Goal: Task Accomplishment & Management: Use online tool/utility

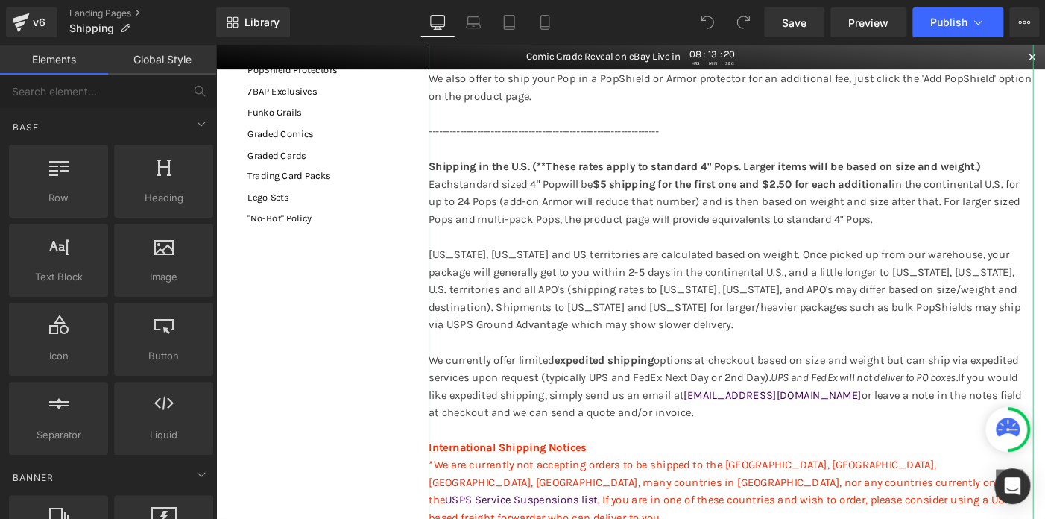
scroll to position [298, 0]
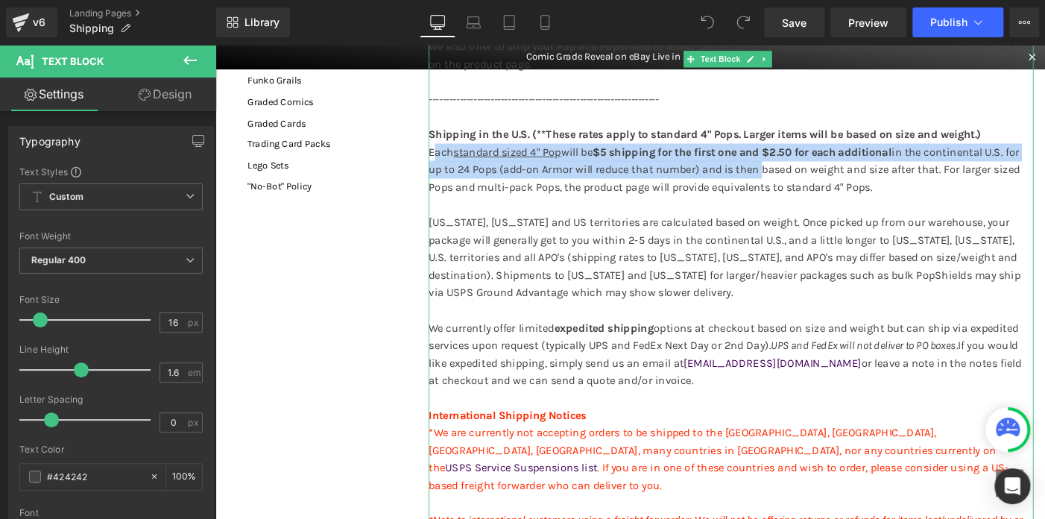
drag, startPoint x: 816, startPoint y: 198, endPoint x: 449, endPoint y: 176, distance: 368.0
click at [449, 176] on p "Each standard sized 4" Pop will be $5 shipping for the first one and $2.50 for …" at bounding box center [775, 237] width 657 height 171
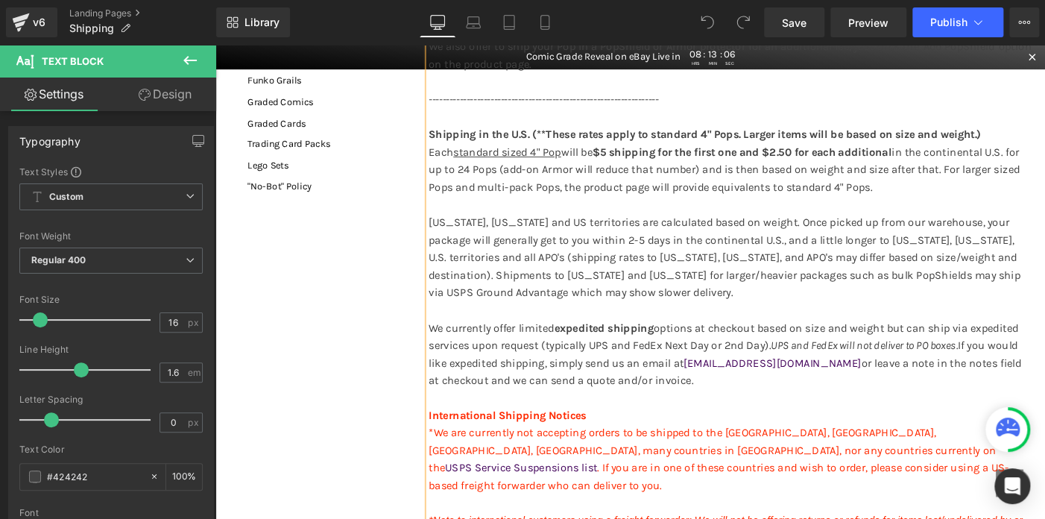
click at [624, 217] on p "Each standard sized 4" Pop will be $5 shipping for the first one and $2.50 for …" at bounding box center [775, 237] width 657 height 171
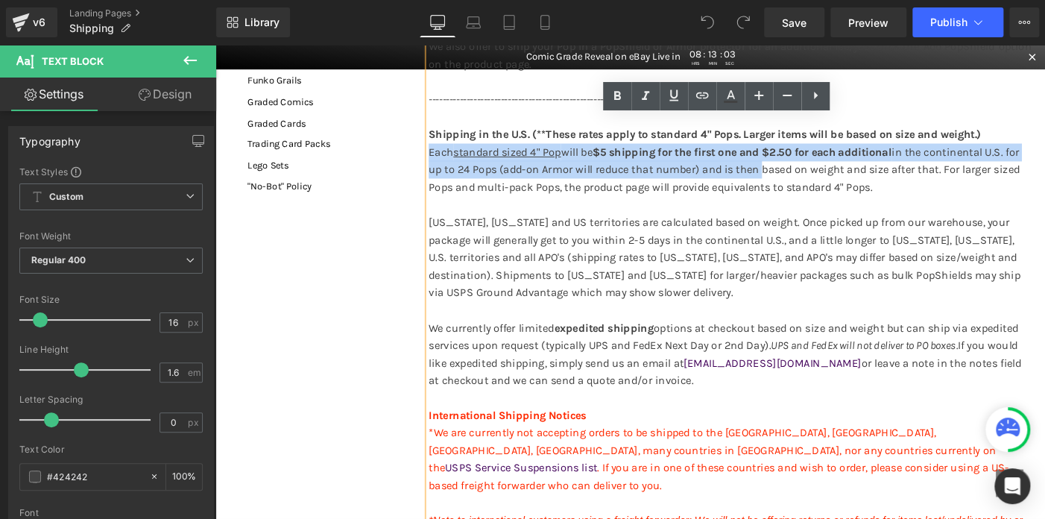
drag, startPoint x: 798, startPoint y: 200, endPoint x: 444, endPoint y: 179, distance: 354.5
click at [447, 179] on p "Each standard sized 4" Pop will be $5 shipping for the first one and $2.50 for …" at bounding box center [775, 237] width 657 height 171
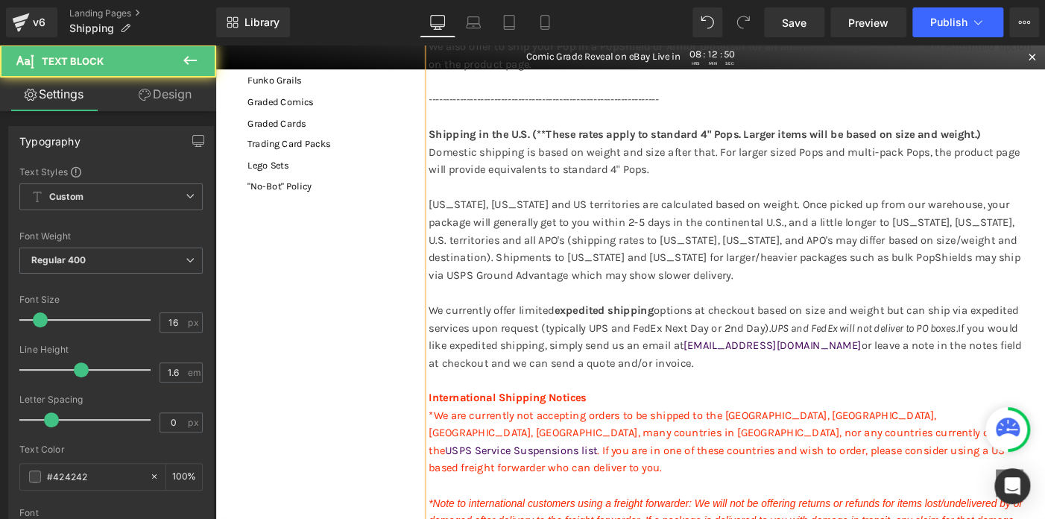
click at [702, 182] on p "Domestic shipping is based on weight and size after that. For larger sized Pops…" at bounding box center [775, 228] width 657 height 153
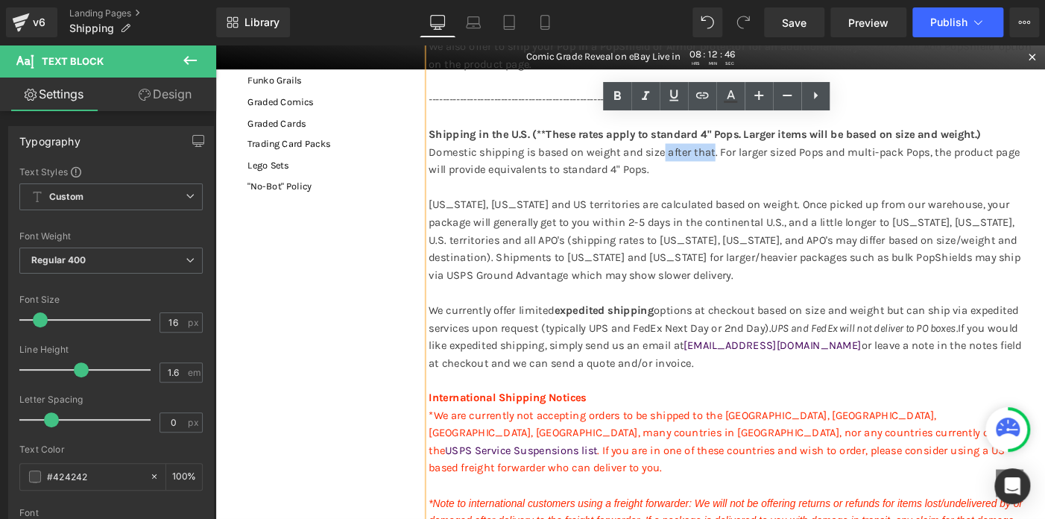
drag, startPoint x: 700, startPoint y: 177, endPoint x: 753, endPoint y: 175, distance: 52.9
click at [753, 175] on p "Domestic shipping is based on weight and size after that. For larger sized Pops…" at bounding box center [775, 228] width 657 height 153
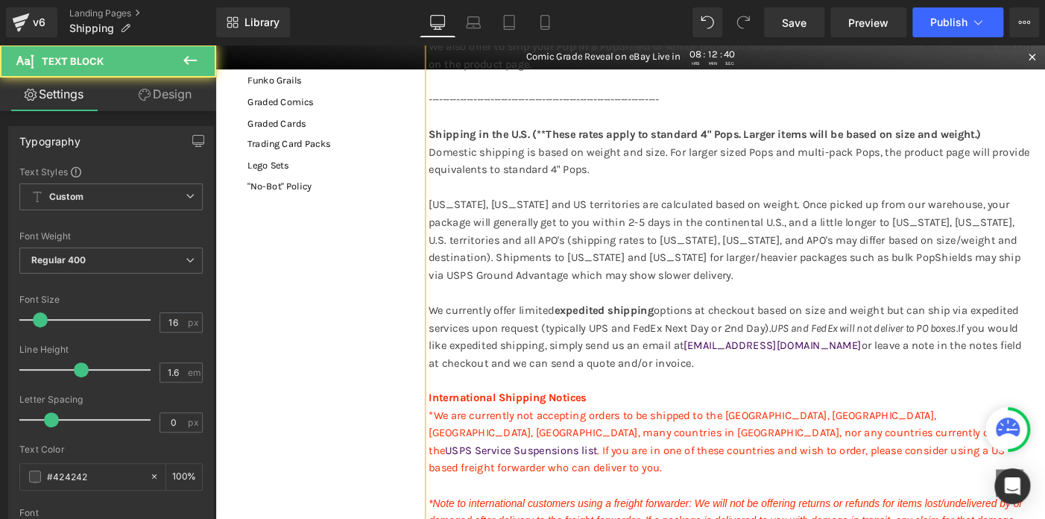
click at [709, 188] on p "Domestic shipping is based on weight and size. For larger sized Pops and multi-…" at bounding box center [775, 228] width 657 height 153
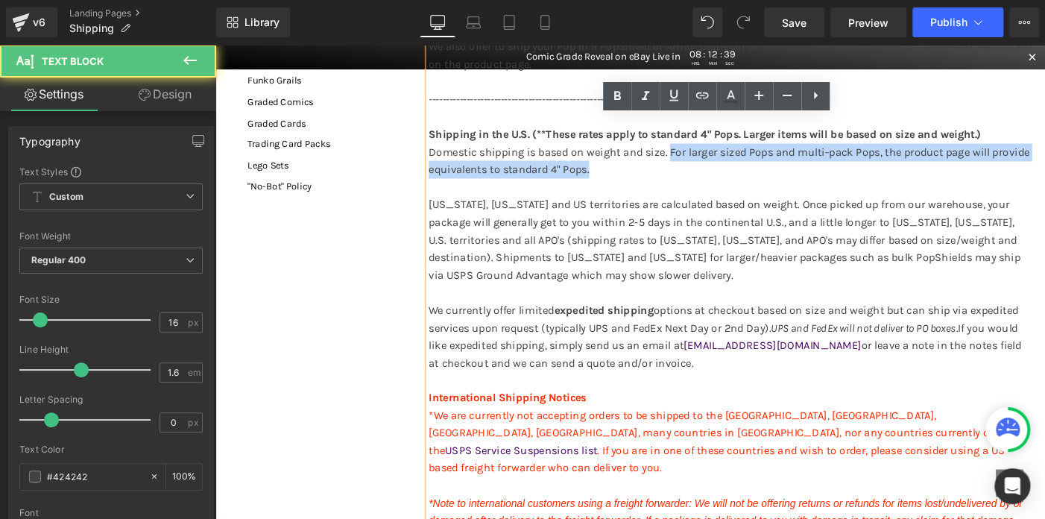
drag, startPoint x: 707, startPoint y: 181, endPoint x: 707, endPoint y: 193, distance: 11.9
click at [707, 193] on p "Domestic shipping is based on weight and size. For larger sized Pops and multi-…" at bounding box center [775, 228] width 657 height 153
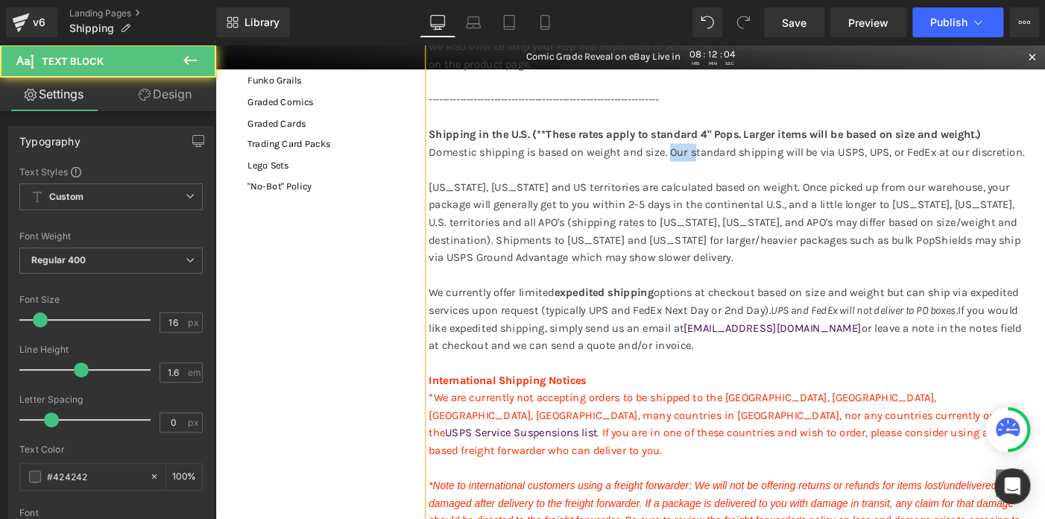
drag, startPoint x: 731, startPoint y: 181, endPoint x: 704, endPoint y: 181, distance: 26.8
click at [704, 181] on p "Domestic shipping is based on weight and size. Our standard shipping will be vi…" at bounding box center [775, 218] width 657 height 133
click at [726, 180] on p "Domestic shipping is based on weight and size. The standard shipping will be vi…" at bounding box center [775, 218] width 657 height 133
click at [830, 180] on p "Domestic shipping is based on weight and size. The "standard shipping will be v…" at bounding box center [775, 218] width 657 height 133
click at [720, 179] on p "Domestic shipping is based on weight and size. The "standard shipping" will be …" at bounding box center [775, 218] width 657 height 133
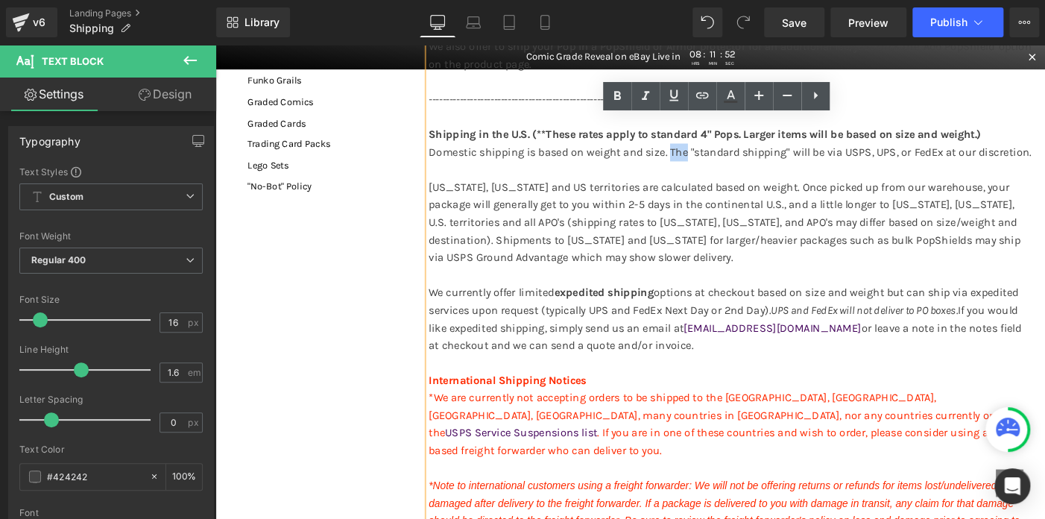
drag, startPoint x: 723, startPoint y: 177, endPoint x: 707, endPoint y: 178, distance: 16.4
click at [707, 178] on p "Domestic shipping is based on weight and size. The "standard shipping" will be …" at bounding box center [775, 218] width 657 height 133
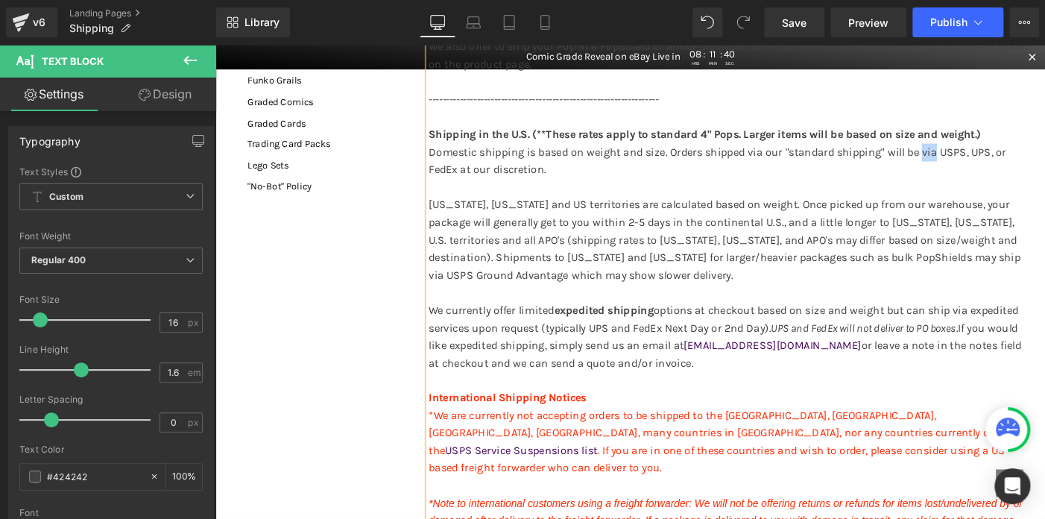
drag, startPoint x: 979, startPoint y: 181, endPoint x: 992, endPoint y: 181, distance: 13.4
click at [992, 181] on p "Domestic shipping is based on weight and size. Orders shipped via our "standard…" at bounding box center [775, 228] width 657 height 153
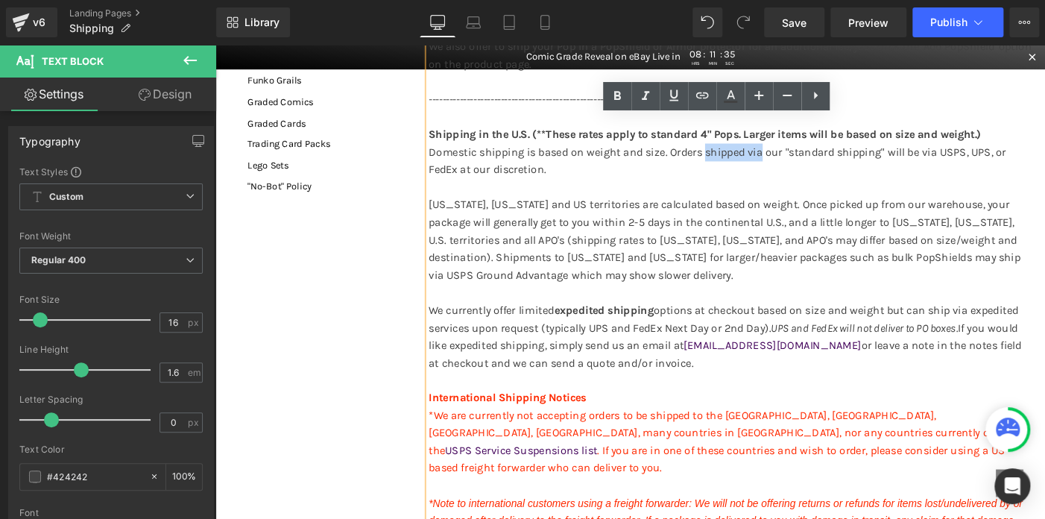
drag, startPoint x: 744, startPoint y: 182, endPoint x: 804, endPoint y: 178, distance: 59.7
click at [804, 178] on p "Domestic shipping is based on weight and size. Orders shipped via our "standard…" at bounding box center [775, 228] width 657 height 153
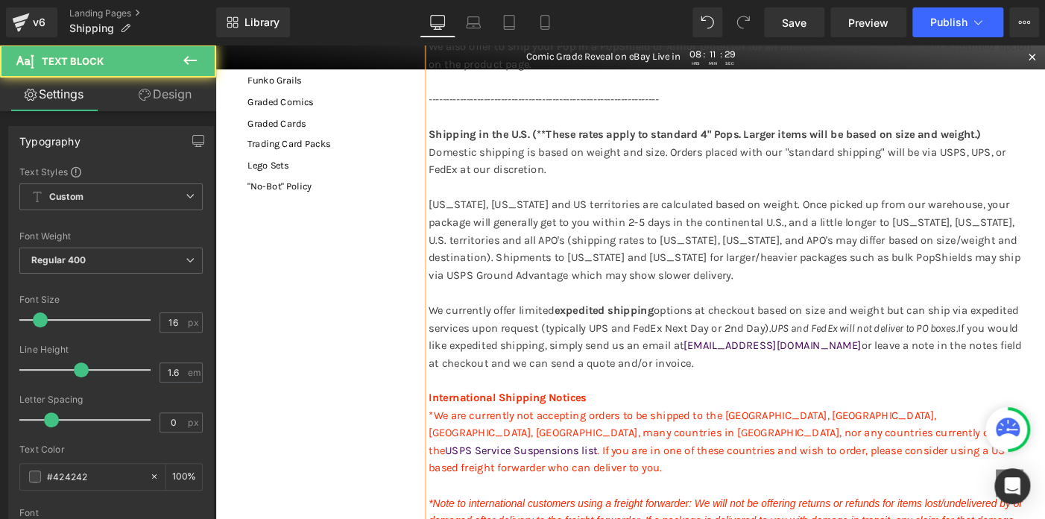
click at [977, 183] on p "Domestic shipping is based on weight and size. Orders placed with our "standard…" at bounding box center [775, 228] width 657 height 153
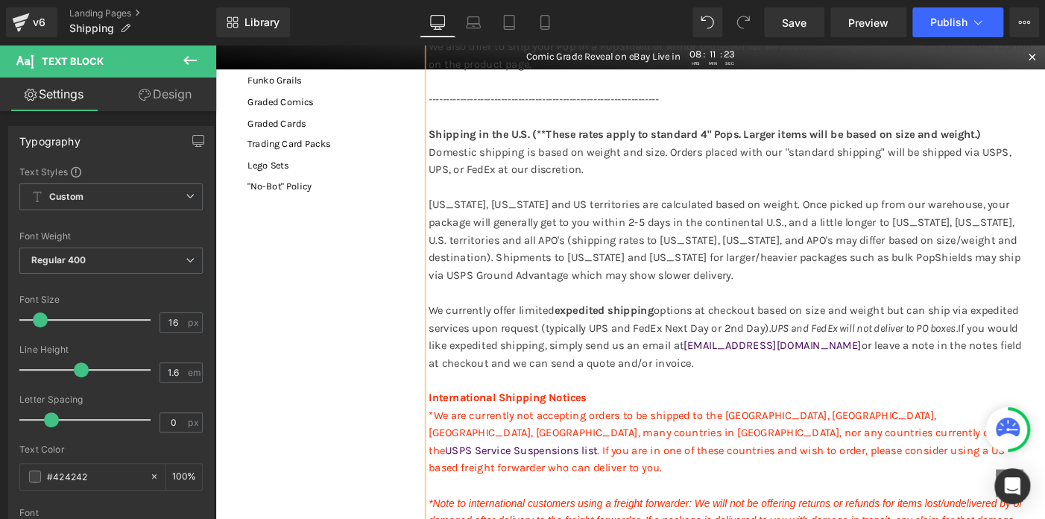
click at [610, 200] on p "Domestic shipping is based on weight and size. Orders placed with our "standard…" at bounding box center [775, 228] width 657 height 153
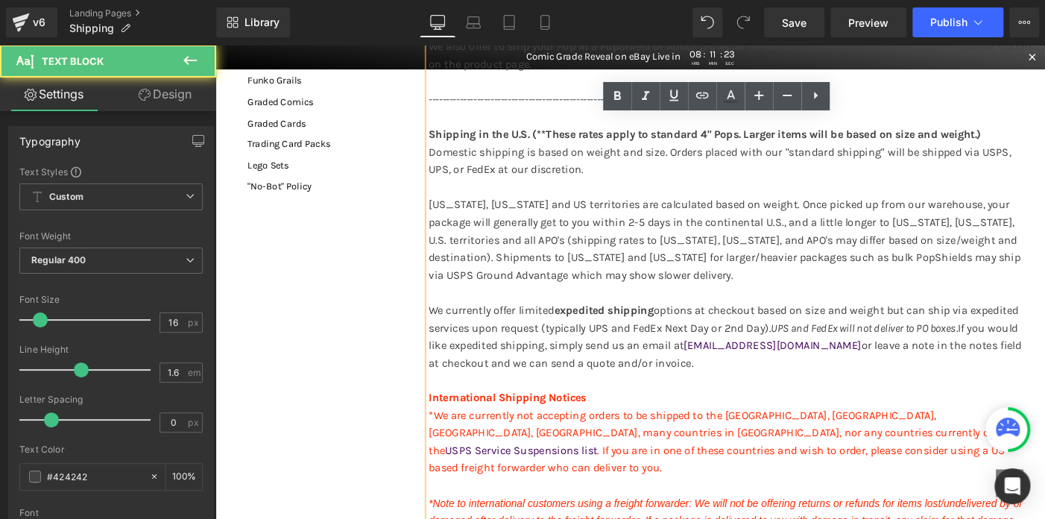
click at [608, 200] on p "Domestic shipping is based on weight and size. Orders placed with our "standard…" at bounding box center [775, 228] width 657 height 153
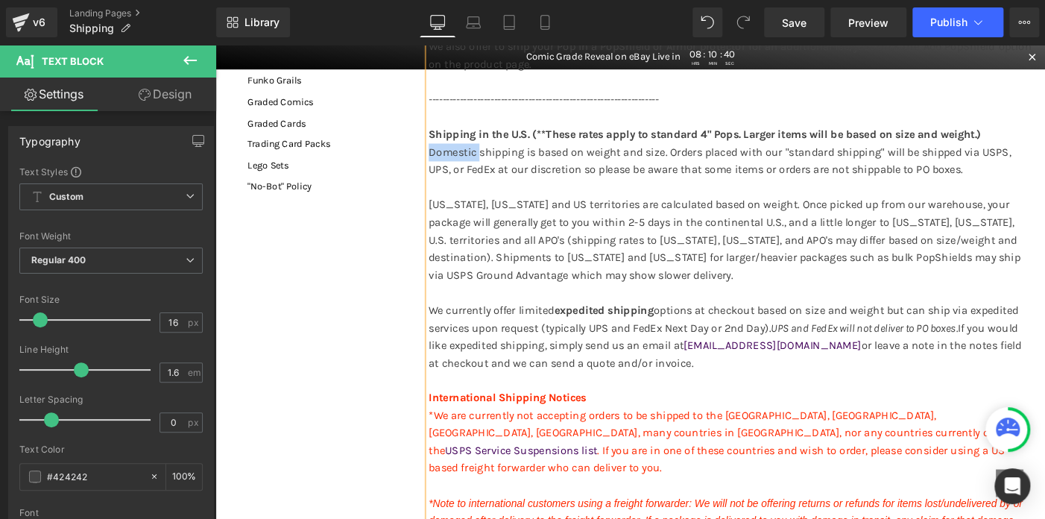
drag, startPoint x: 498, startPoint y: 185, endPoint x: 435, endPoint y: 186, distance: 63.3
click at [435, 186] on div "Search Home 7BAP Auctions! Signature Series PopShield Protectors 7BAP Exclusive…" at bounding box center [666, 490] width 878 height 1174
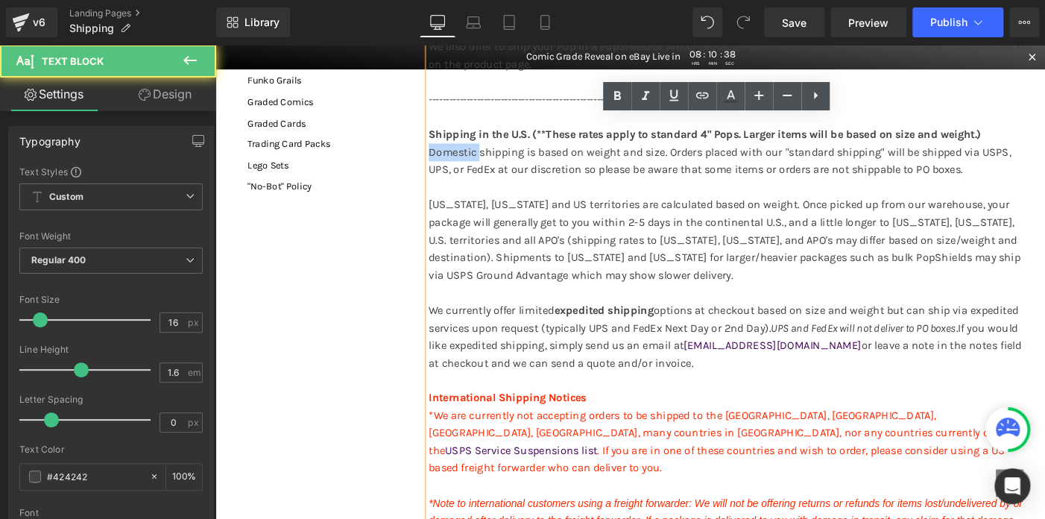
click at [501, 180] on p "Domestic shipping is based on weight and size. Orders placed with our "standard…" at bounding box center [775, 228] width 657 height 153
drag, startPoint x: 504, startPoint y: 178, endPoint x: 447, endPoint y: 183, distance: 57.5
click at [447, 183] on p "Domestic shipping is based on weight and size. Orders placed with our "standard…" at bounding box center [775, 228] width 657 height 153
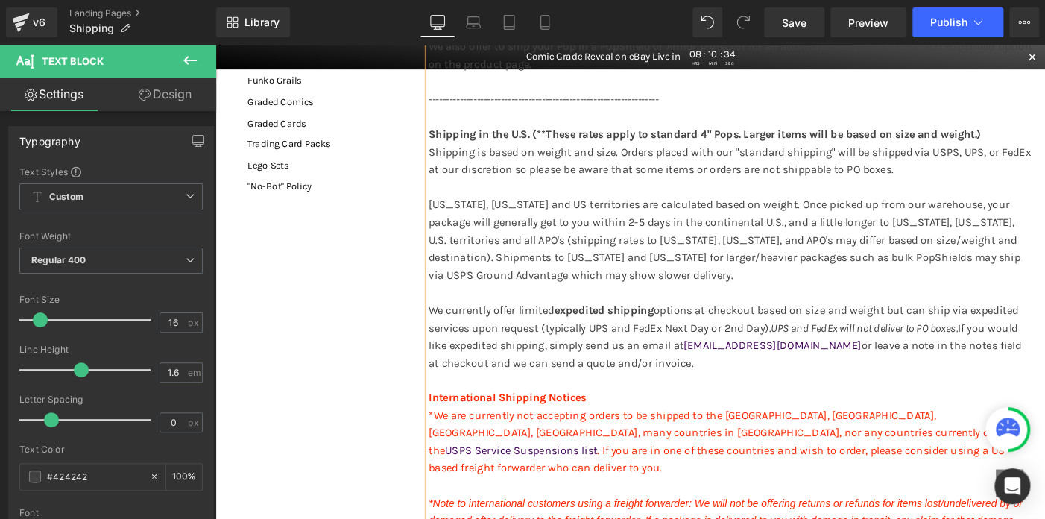
click at [497, 181] on p "Shipping is based on weight and size. Orders placed with our "standard shipping…" at bounding box center [775, 228] width 657 height 153
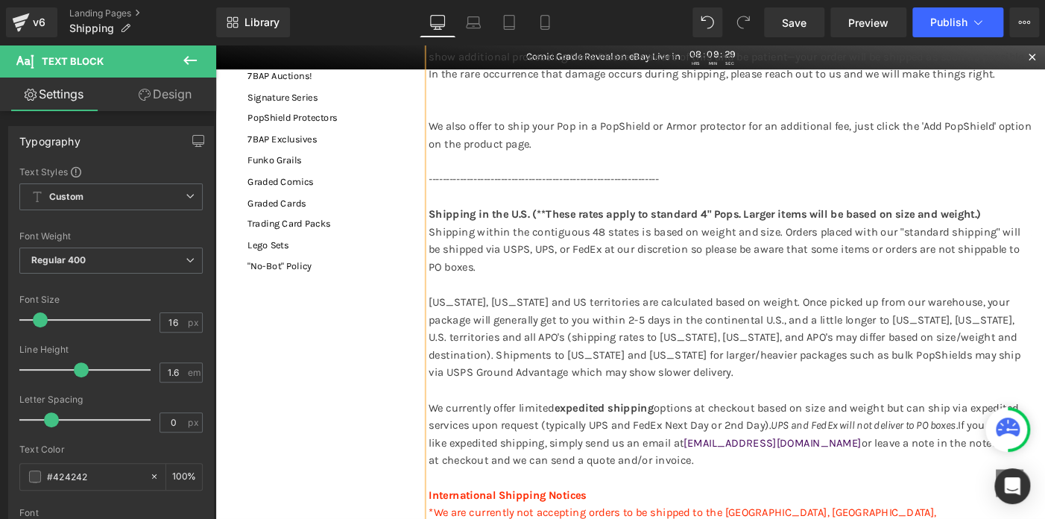
scroll to position [0, 0]
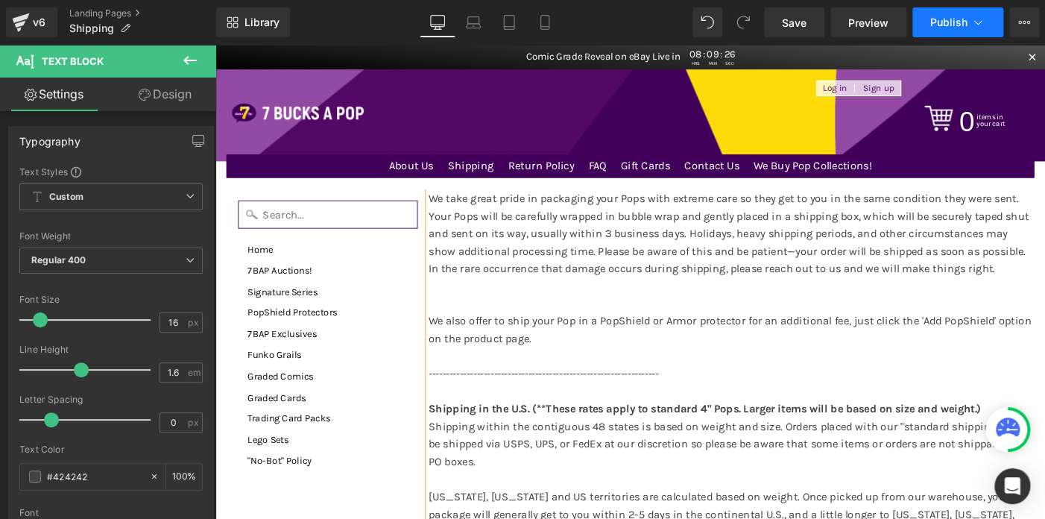
click at [931, 23] on span "Publish" at bounding box center [948, 22] width 37 height 12
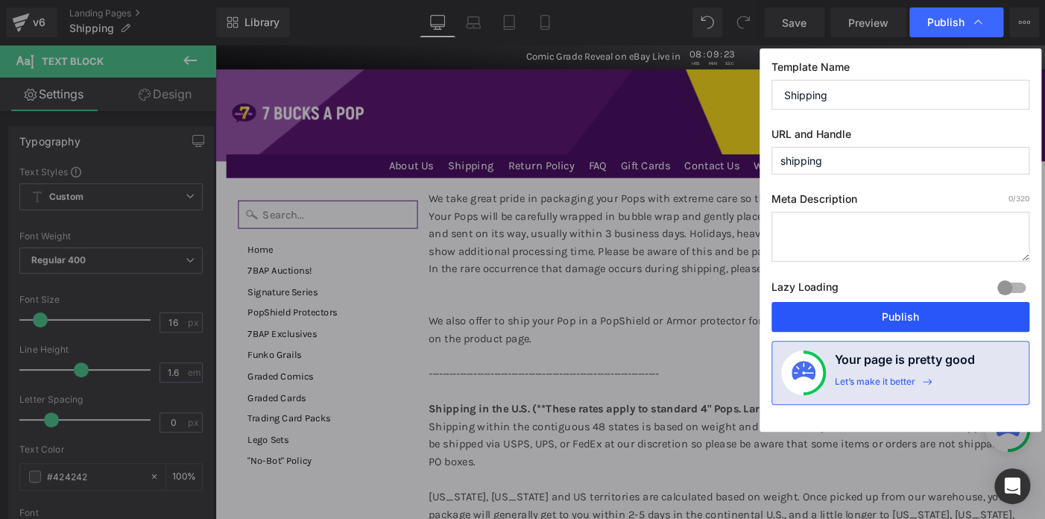
click at [902, 318] on button "Publish" at bounding box center [900, 317] width 258 height 30
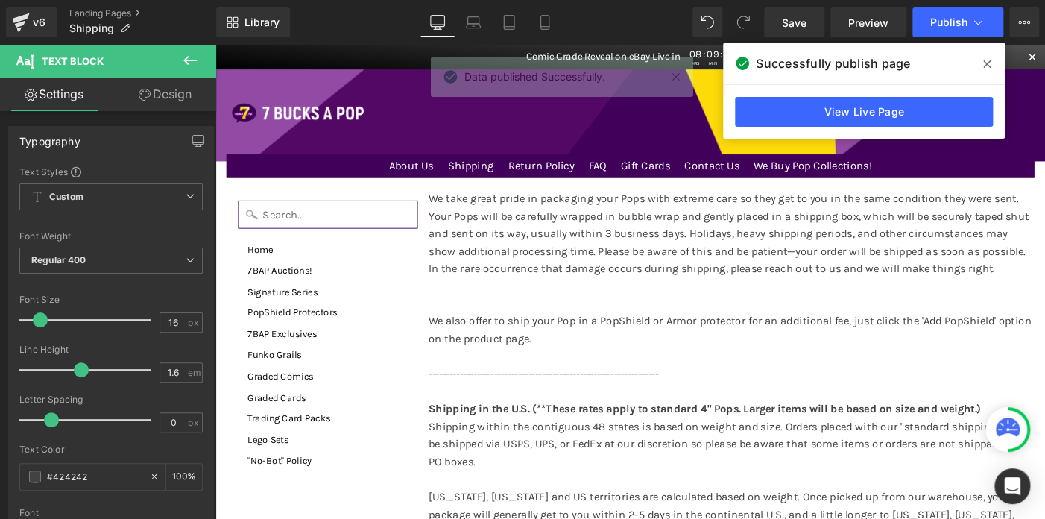
click at [989, 62] on icon at bounding box center [986, 64] width 7 height 12
